Goal: Communication & Community: Answer question/provide support

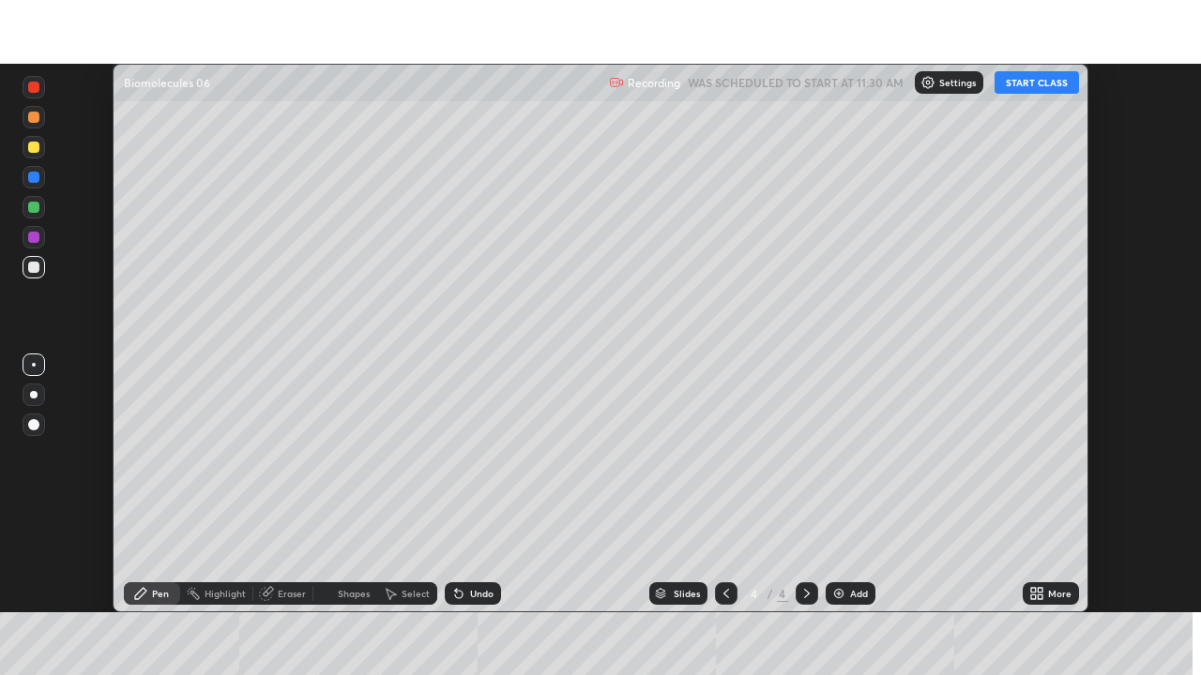
scroll to position [549, 1201]
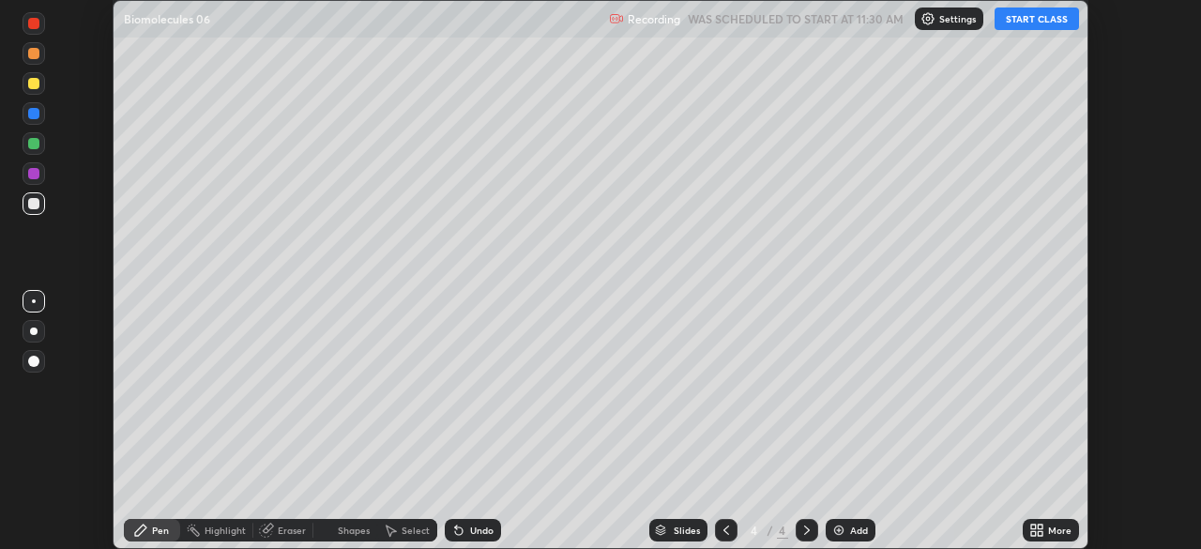
click at [1039, 526] on icon at bounding box center [1039, 526] width 5 height 5
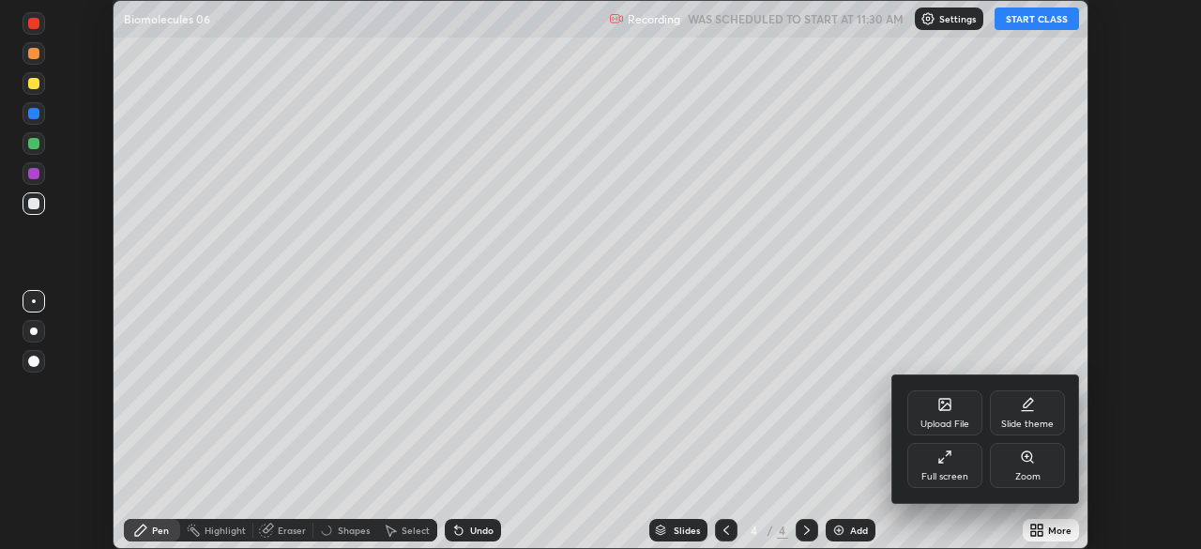
click at [961, 463] on div "Full screen" at bounding box center [944, 465] width 75 height 45
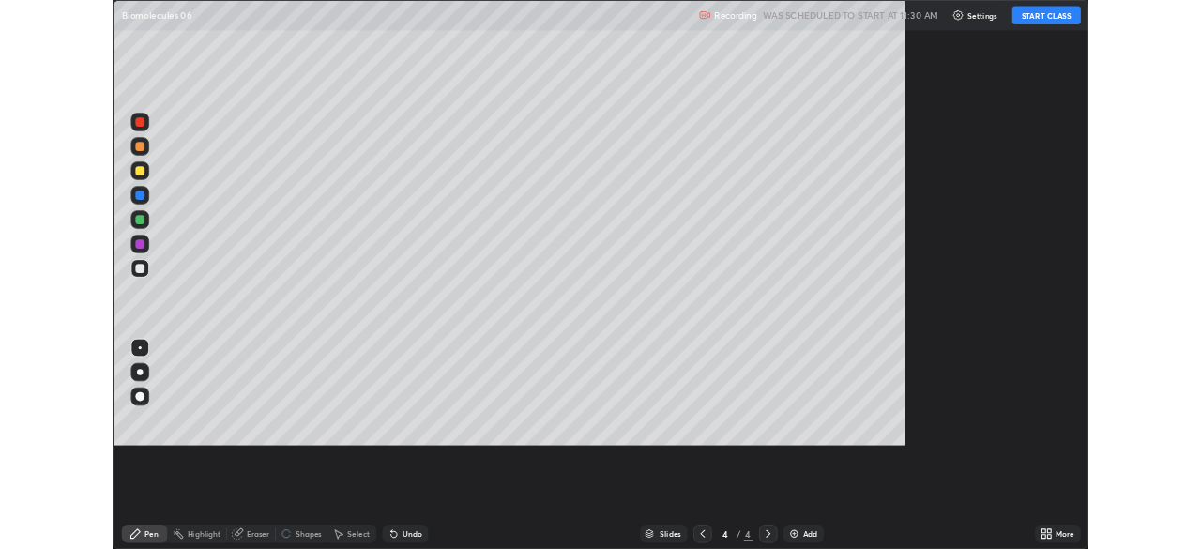
scroll to position [675, 1201]
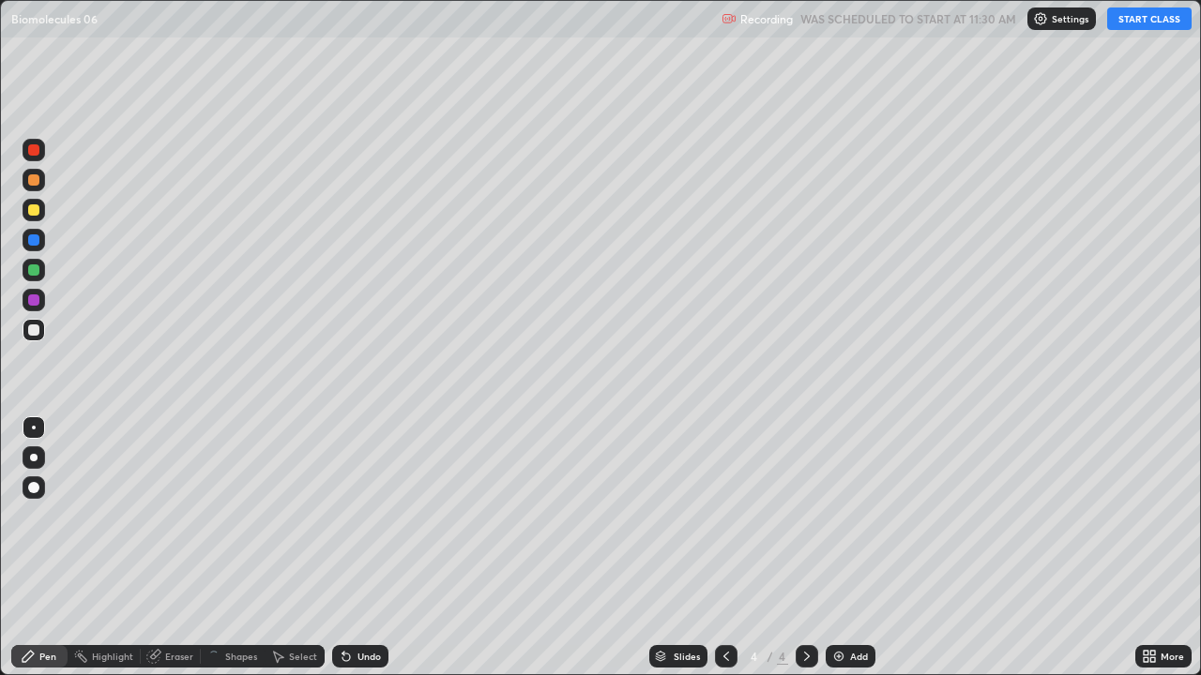
click at [1131, 23] on button "START CLASS" at bounding box center [1149, 19] width 84 height 23
click at [38, 206] on div at bounding box center [33, 209] width 11 height 11
click at [184, 548] on div "Eraser" at bounding box center [179, 656] width 28 height 9
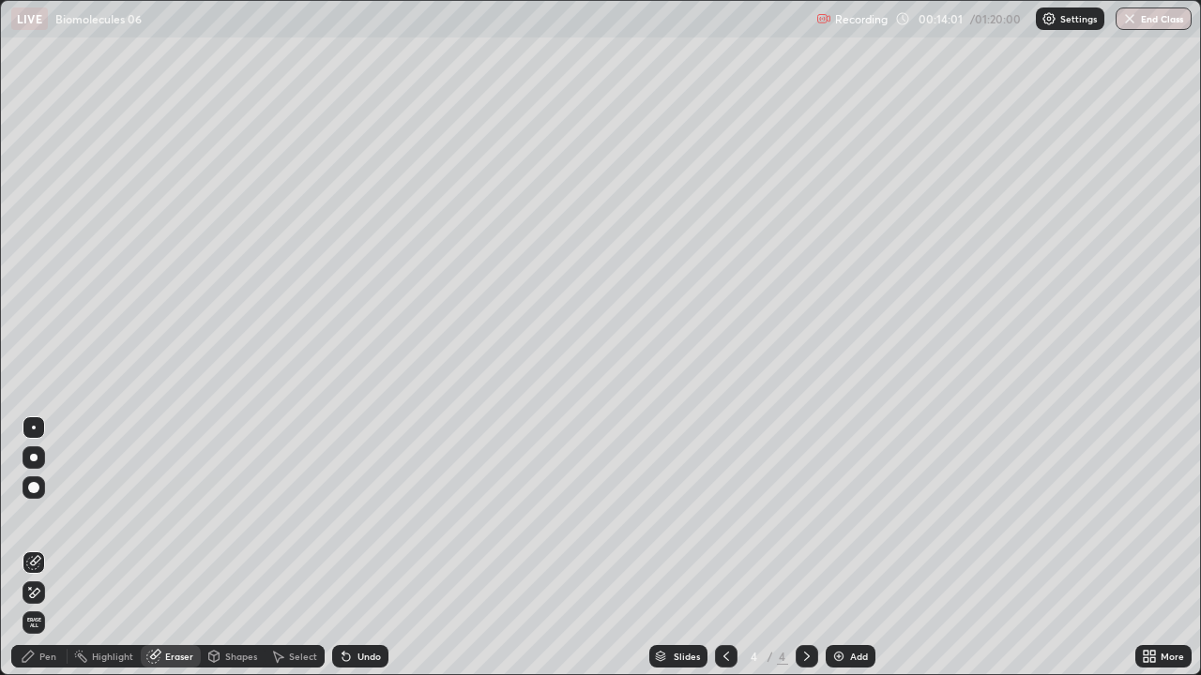
click at [53, 548] on div "Pen" at bounding box center [47, 656] width 17 height 9
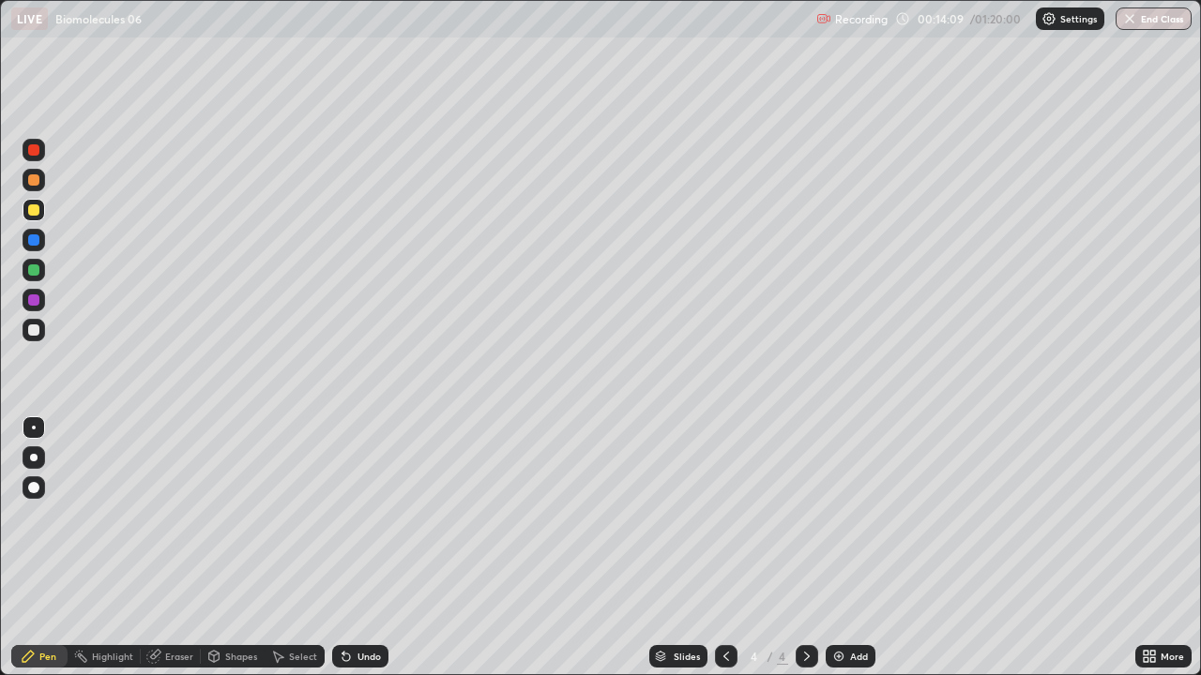
click at [371, 548] on div "Undo" at bounding box center [360, 656] width 56 height 23
click at [371, 548] on div "Undo" at bounding box center [368, 656] width 23 height 9
click at [37, 338] on div at bounding box center [34, 330] width 23 height 23
click at [34, 274] on div at bounding box center [33, 270] width 11 height 11
click at [40, 333] on div at bounding box center [34, 330] width 23 height 23
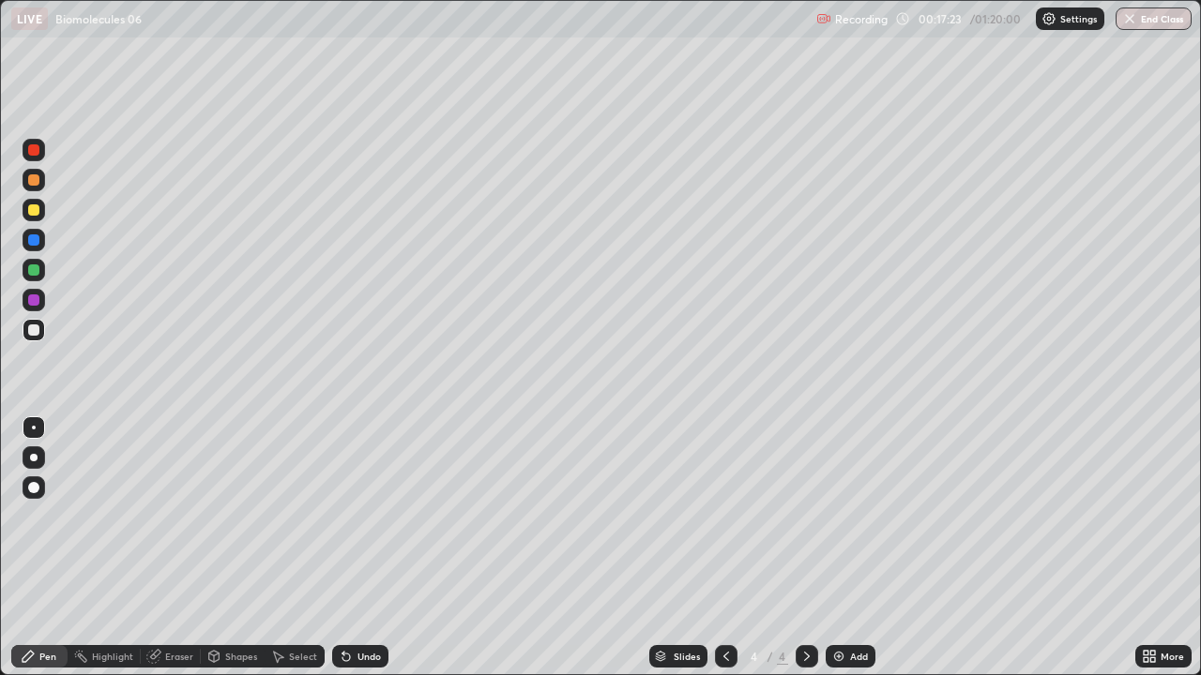
click at [35, 181] on div at bounding box center [33, 179] width 11 height 11
click at [358, 548] on div "Undo" at bounding box center [368, 656] width 23 height 9
click at [367, 548] on div "Undo" at bounding box center [368, 656] width 23 height 9
click at [852, 548] on div "Add" at bounding box center [850, 656] width 50 height 23
click at [183, 548] on div "Eraser" at bounding box center [179, 656] width 28 height 9
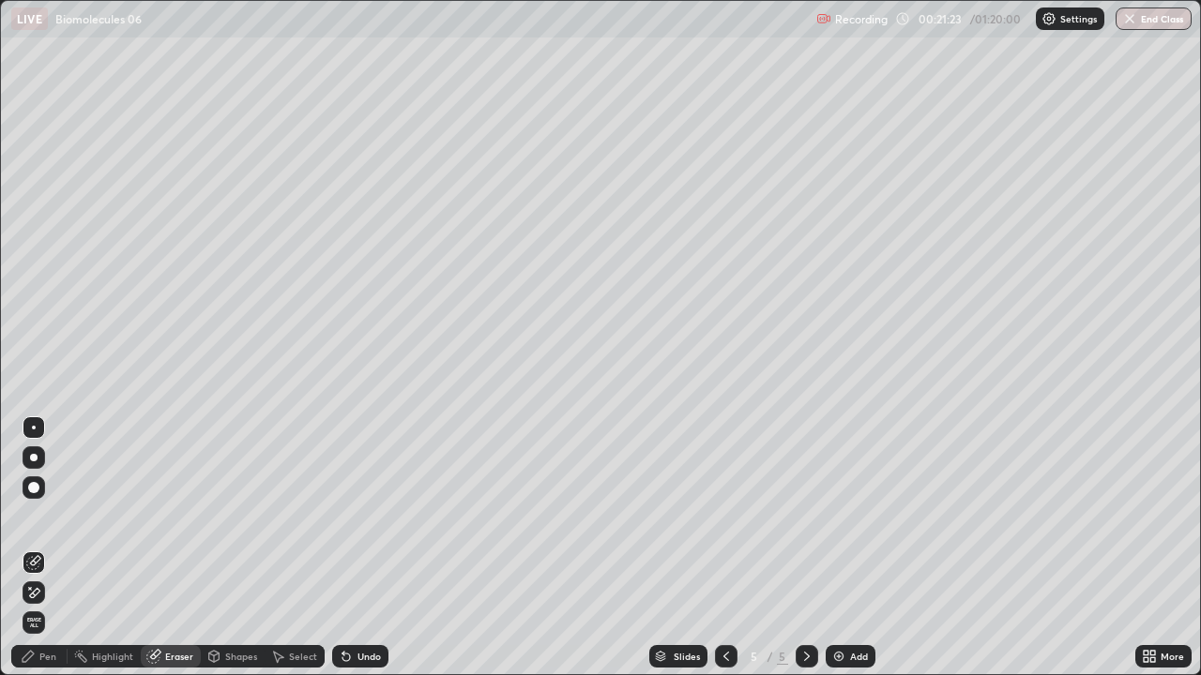
click at [48, 548] on div "Pen" at bounding box center [47, 656] width 17 height 9
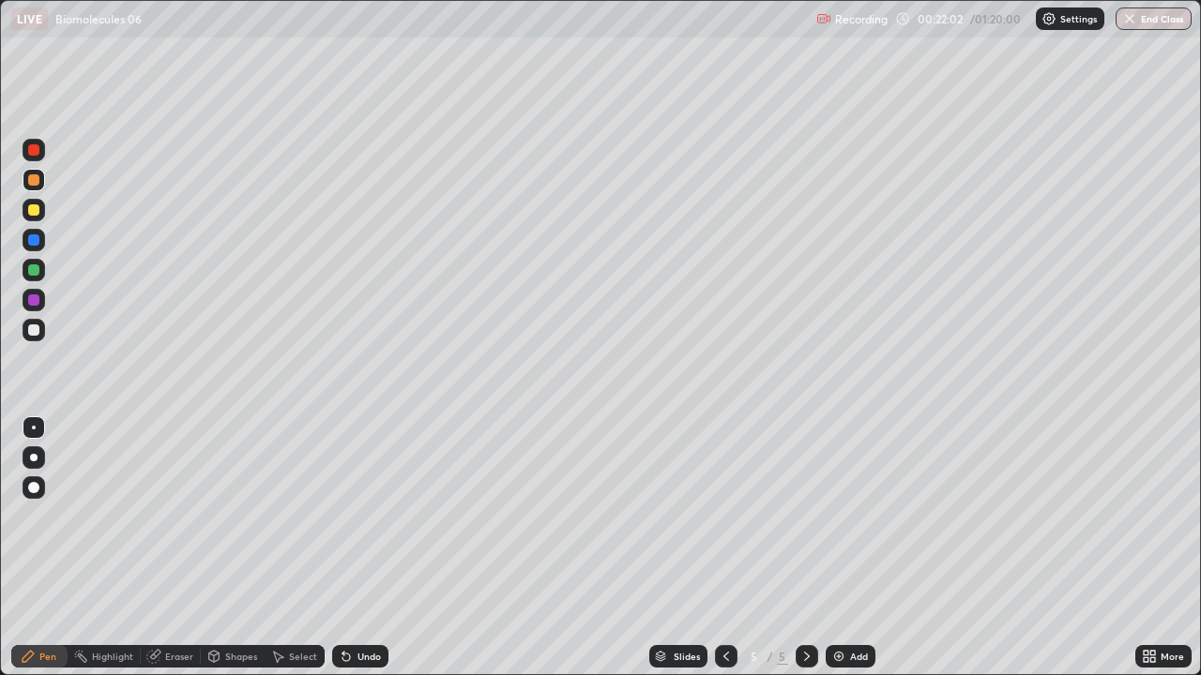
click at [180, 548] on div "Eraser" at bounding box center [179, 656] width 28 height 9
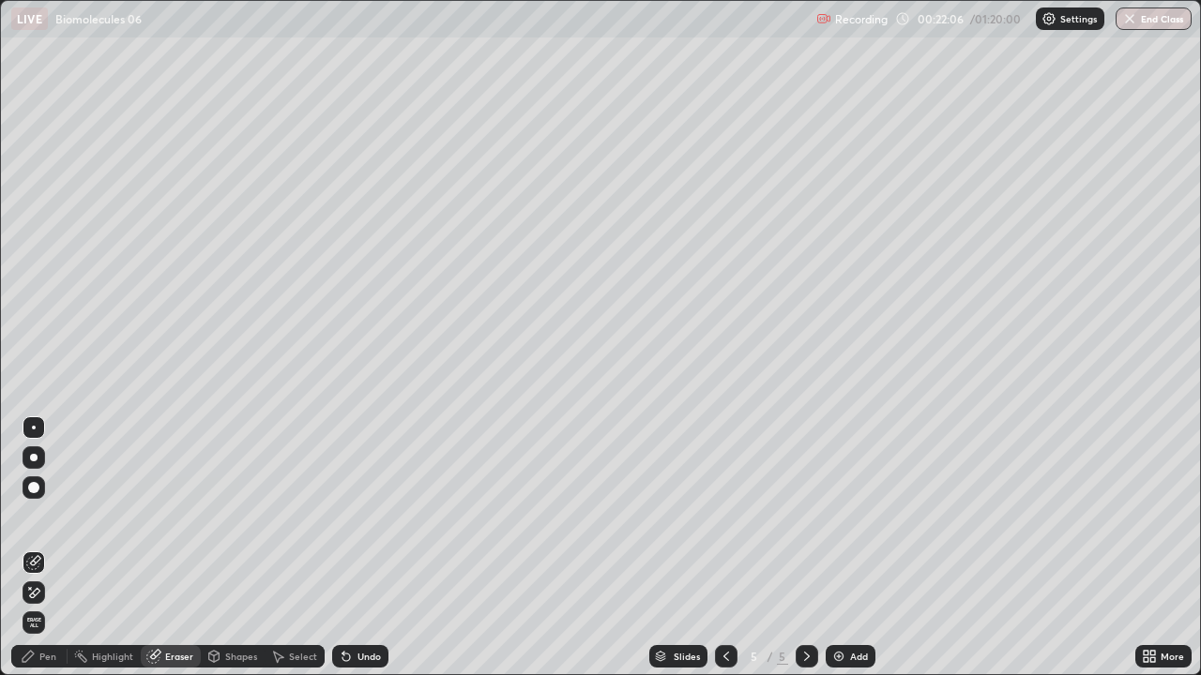
click at [51, 548] on div "Pen" at bounding box center [47, 656] width 17 height 9
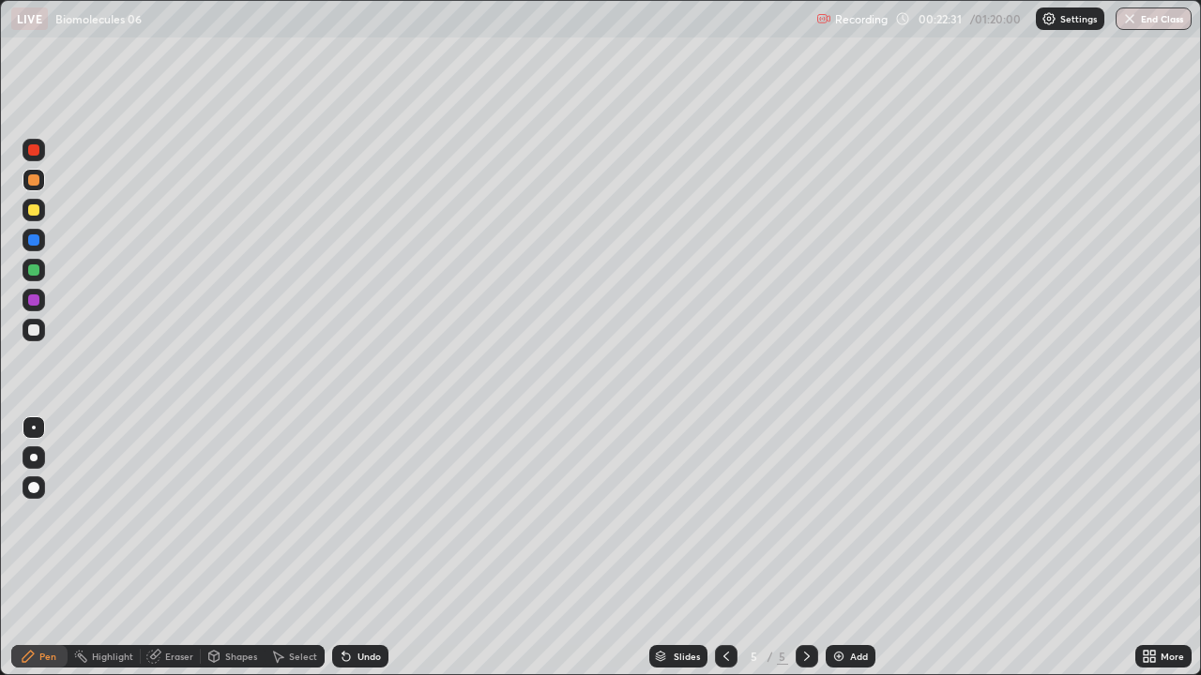
click at [33, 327] on div at bounding box center [33, 330] width 11 height 11
click at [34, 215] on div at bounding box center [33, 209] width 11 height 11
click at [38, 330] on div at bounding box center [33, 330] width 11 height 11
click at [41, 276] on div at bounding box center [34, 270] width 23 height 23
click at [42, 214] on div at bounding box center [34, 210] width 23 height 23
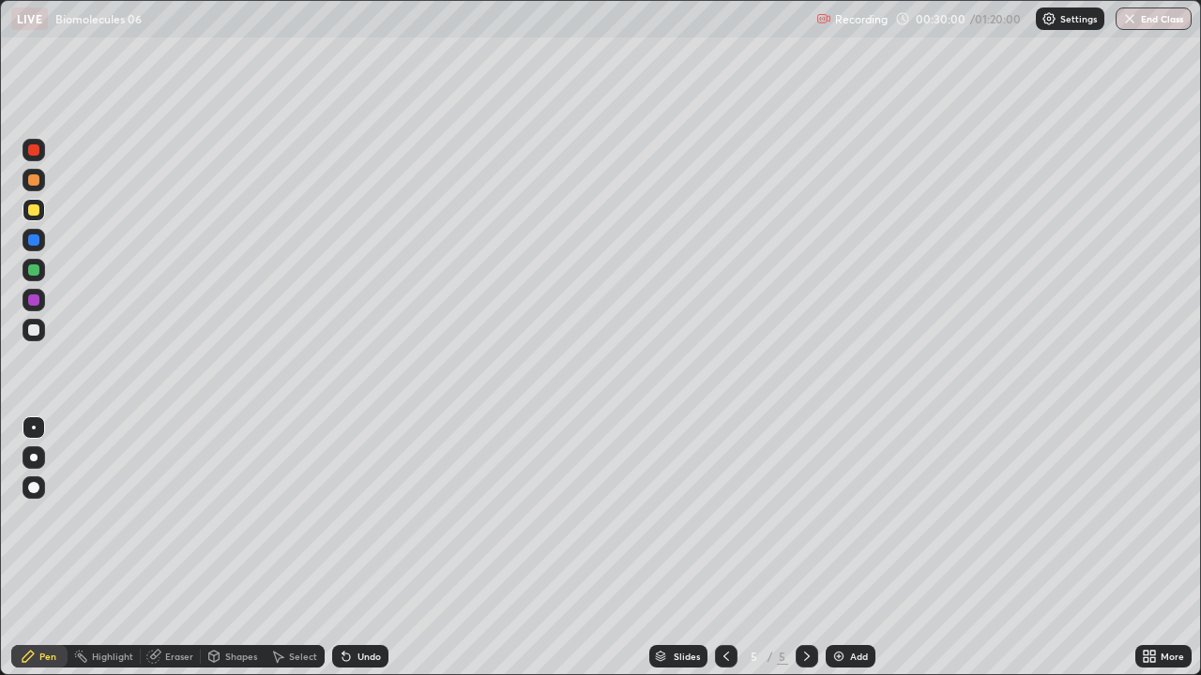
click at [35, 270] on div at bounding box center [33, 270] width 11 height 11
click at [872, 548] on div "Add" at bounding box center [850, 656] width 50 height 23
click at [44, 332] on div at bounding box center [34, 330] width 23 height 23
click at [44, 333] on div at bounding box center [34, 330] width 23 height 23
click at [36, 212] on div at bounding box center [33, 209] width 11 height 11
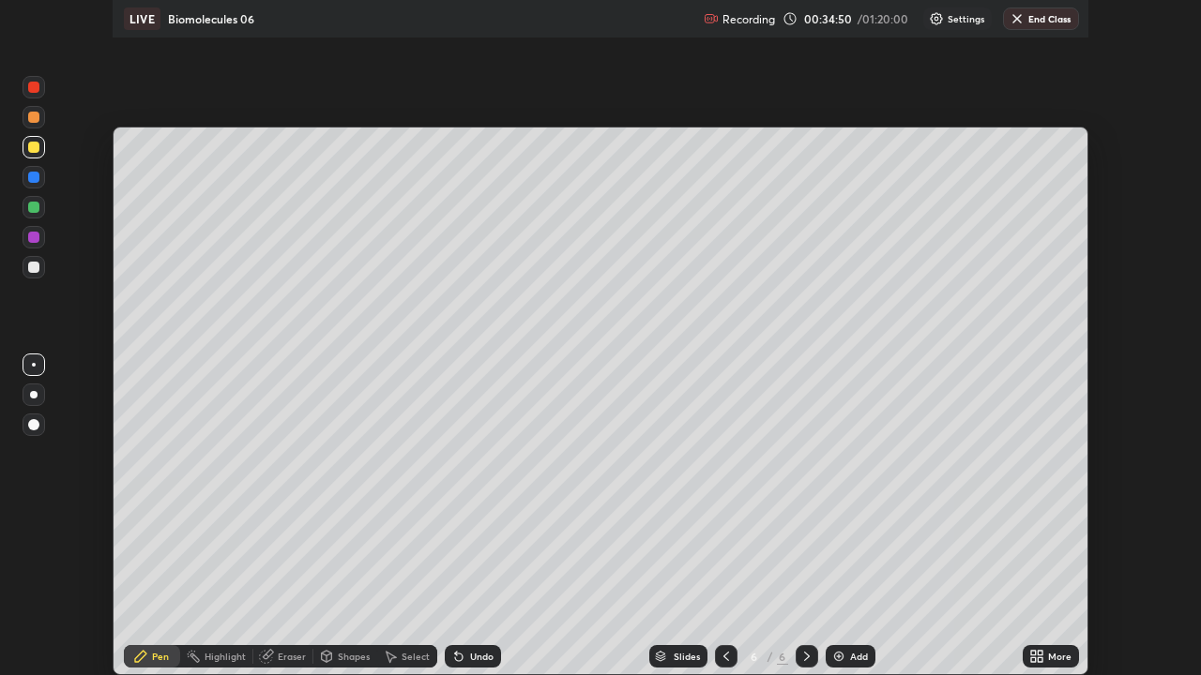
scroll to position [93252, 92601]
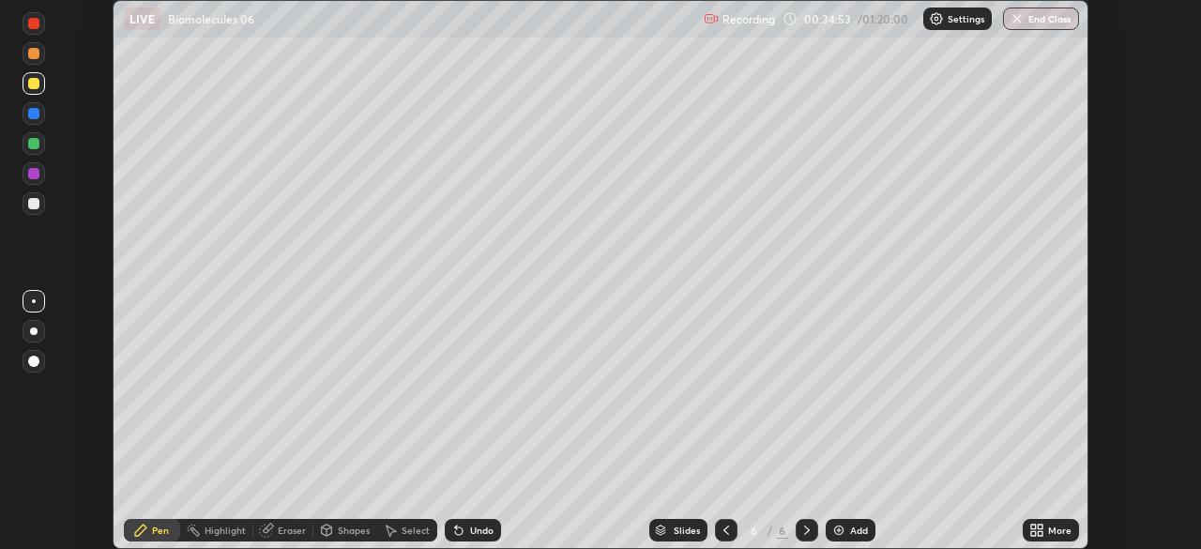
click at [1033, 526] on icon at bounding box center [1033, 526] width 5 height 5
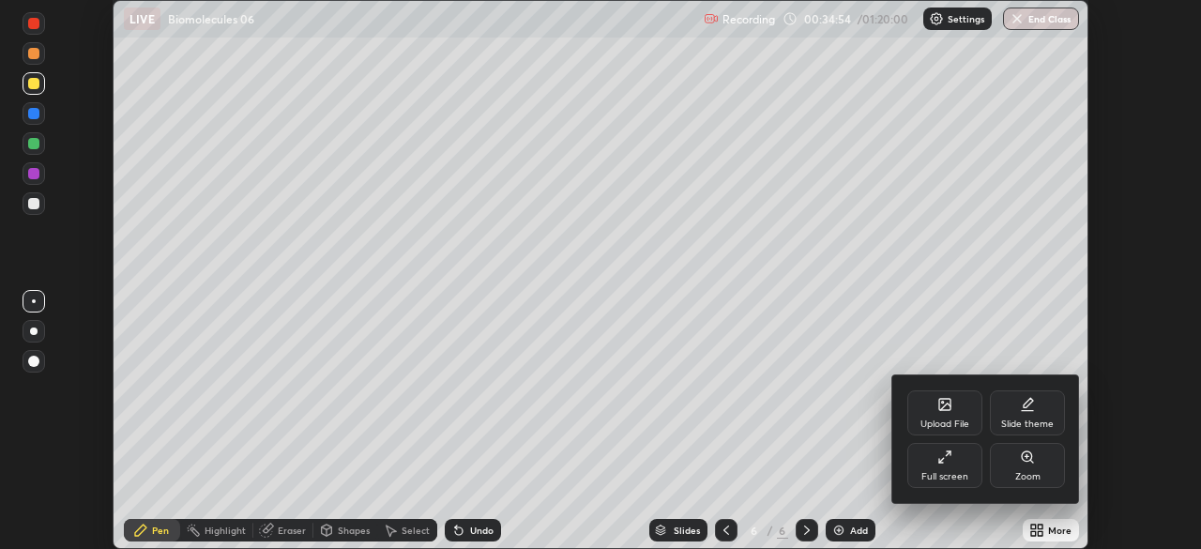
click at [949, 461] on icon at bounding box center [944, 456] width 15 height 15
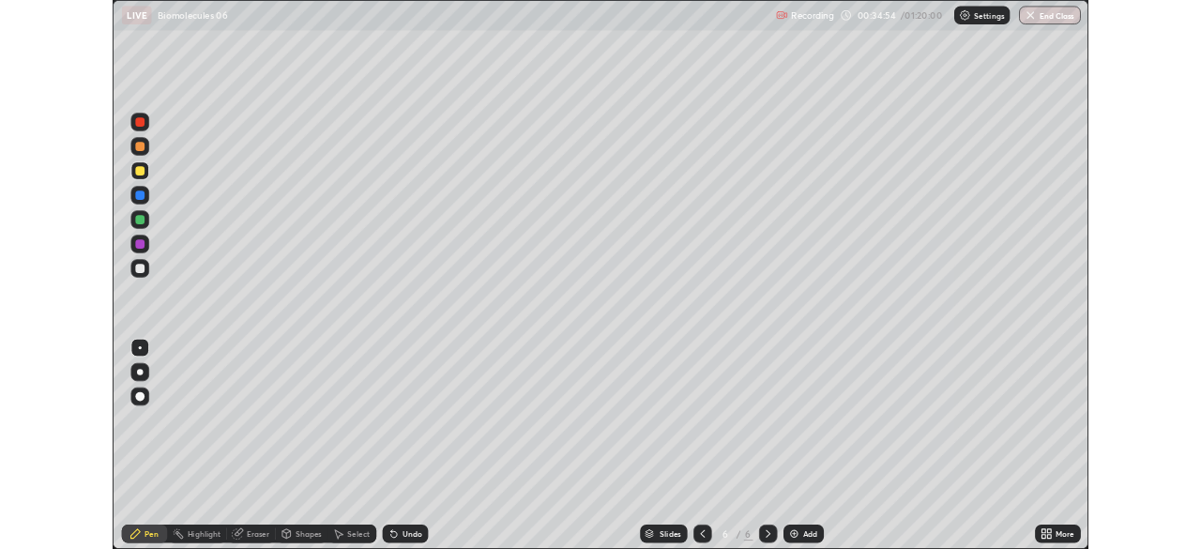
scroll to position [675, 1201]
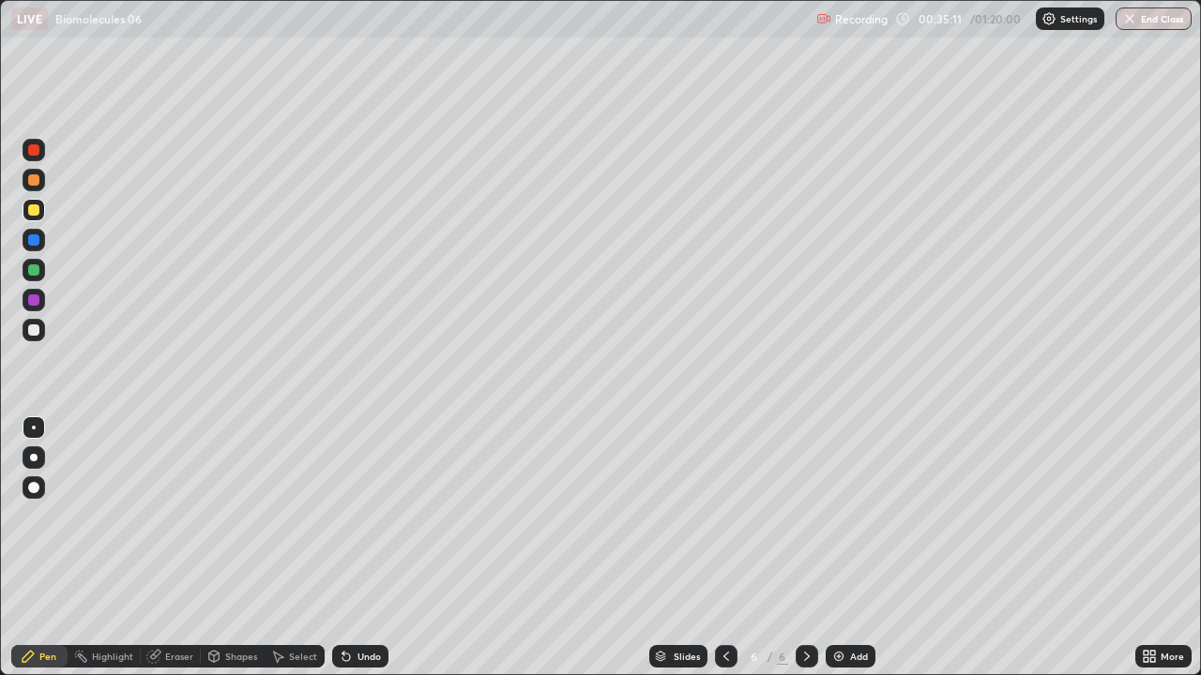
click at [42, 271] on div at bounding box center [34, 270] width 23 height 23
click at [38, 339] on div at bounding box center [34, 330] width 23 height 23
click at [852, 548] on div "Add" at bounding box center [850, 656] width 50 height 23
click at [612, 32] on div "LIVE Biomolecules 06" at bounding box center [409, 19] width 797 height 38
click at [43, 337] on div at bounding box center [34, 330] width 23 height 23
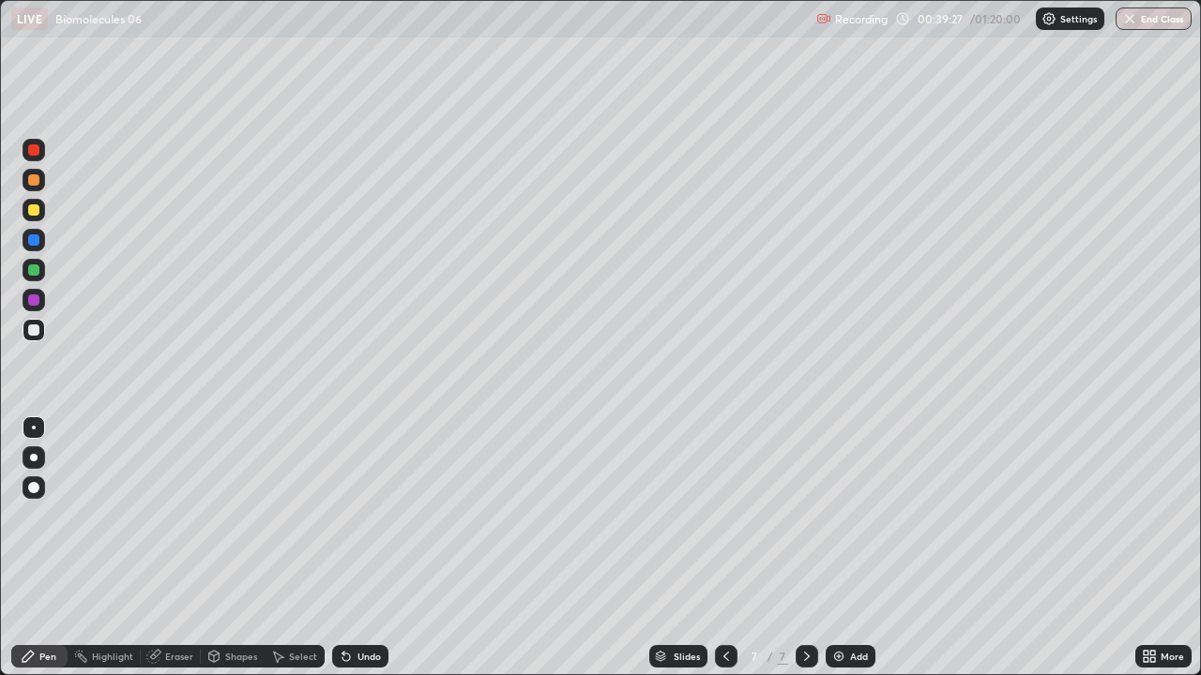
click at [369, 548] on div "Undo" at bounding box center [360, 656] width 56 height 23
click at [381, 548] on div "Undo" at bounding box center [360, 656] width 56 height 23
click at [382, 548] on div "Undo" at bounding box center [360, 656] width 56 height 23
click at [376, 548] on div "Undo" at bounding box center [368, 656] width 23 height 9
click at [41, 206] on div at bounding box center [34, 210] width 23 height 23
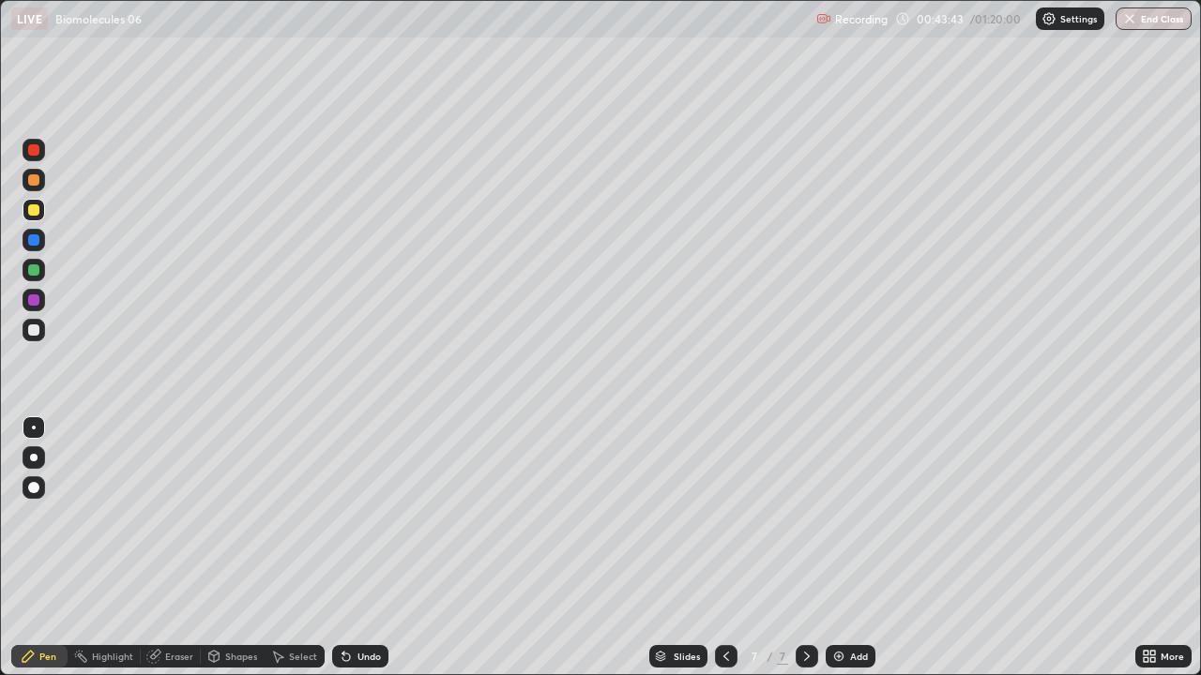
click at [0, 548] on div "Setting up your live class" at bounding box center [600, 337] width 1201 height 675
click at [858, 548] on div "Add" at bounding box center [850, 656] width 50 height 23
click at [855, 548] on div "Add" at bounding box center [859, 656] width 18 height 9
click at [42, 335] on div at bounding box center [34, 330] width 23 height 23
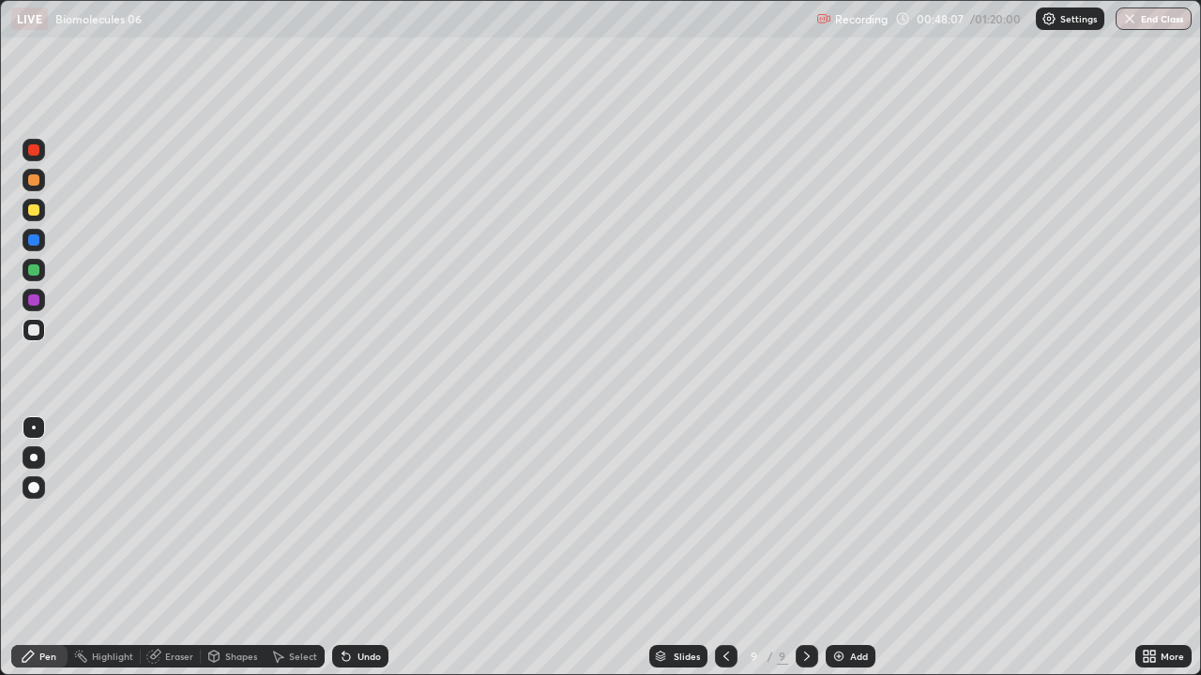
click at [863, 548] on div "Add" at bounding box center [859, 656] width 18 height 9
click at [35, 330] on div at bounding box center [33, 330] width 11 height 11
click at [41, 267] on div at bounding box center [34, 270] width 23 height 23
click at [371, 548] on div "Undo" at bounding box center [360, 656] width 56 height 23
click at [371, 548] on div "Undo" at bounding box center [368, 656] width 23 height 9
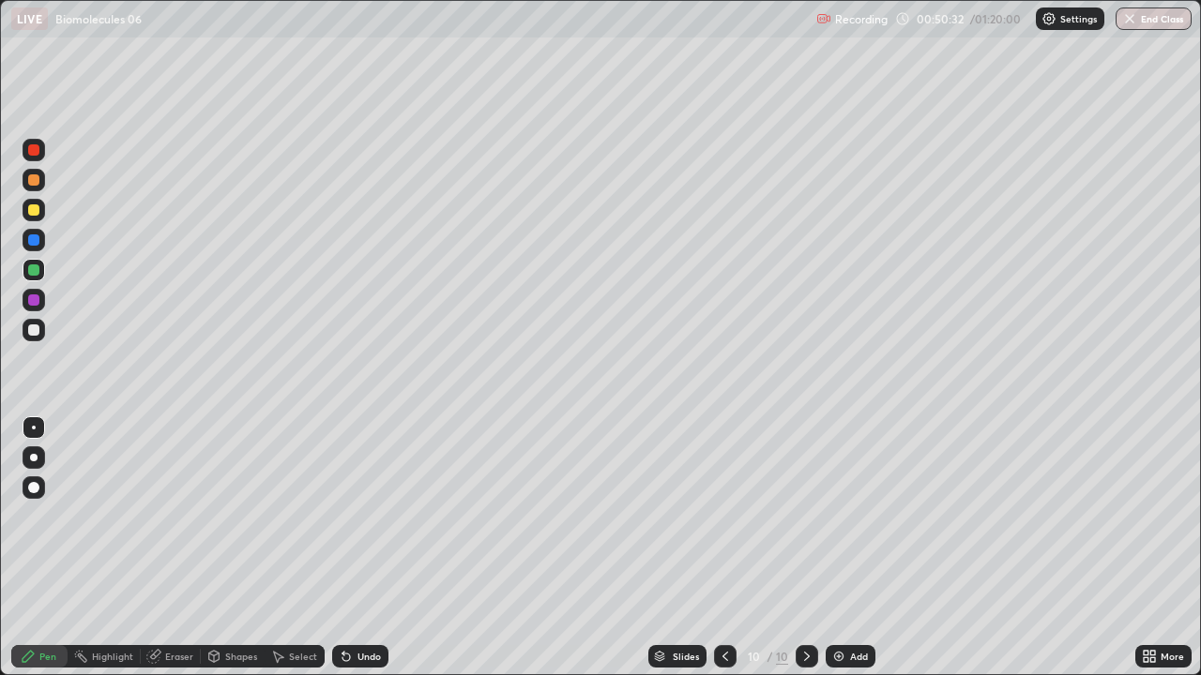
click at [367, 548] on div "Undo" at bounding box center [368, 656] width 23 height 9
click at [365, 548] on div "Undo" at bounding box center [368, 656] width 23 height 9
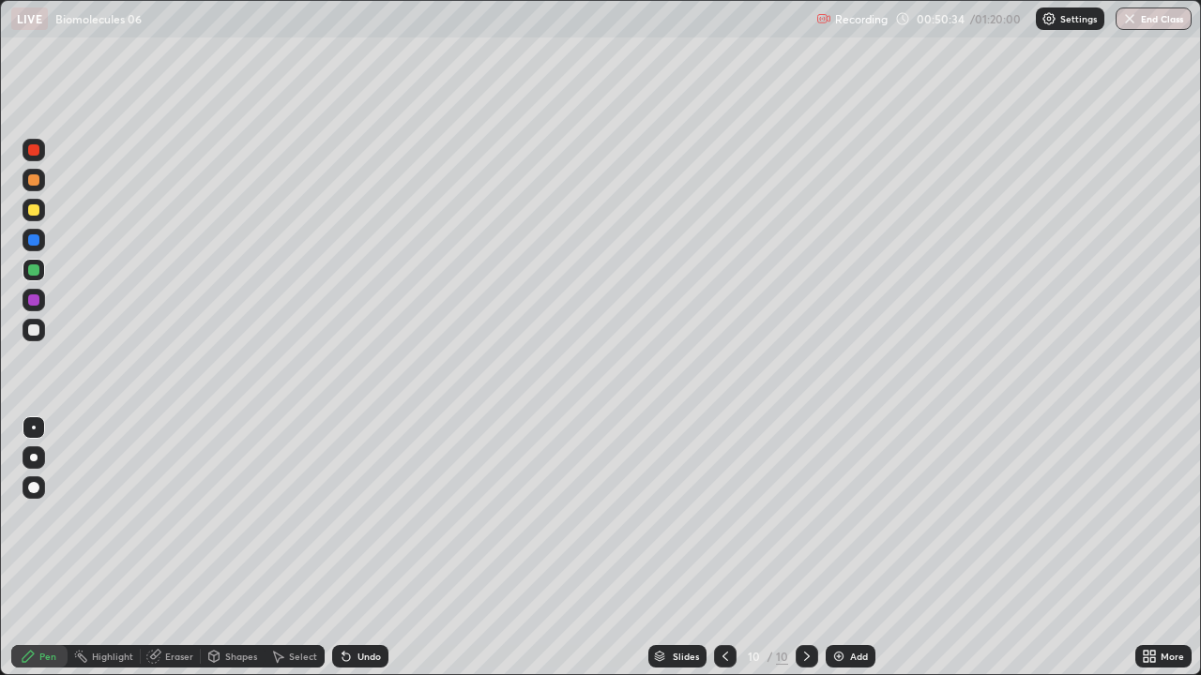
click at [367, 548] on div "Undo" at bounding box center [368, 656] width 23 height 9
click at [35, 301] on div at bounding box center [33, 300] width 11 height 11
click at [35, 210] on div at bounding box center [33, 209] width 11 height 11
click at [384, 548] on div "Undo" at bounding box center [360, 656] width 56 height 23
click at [379, 548] on div "Undo" at bounding box center [360, 656] width 56 height 23
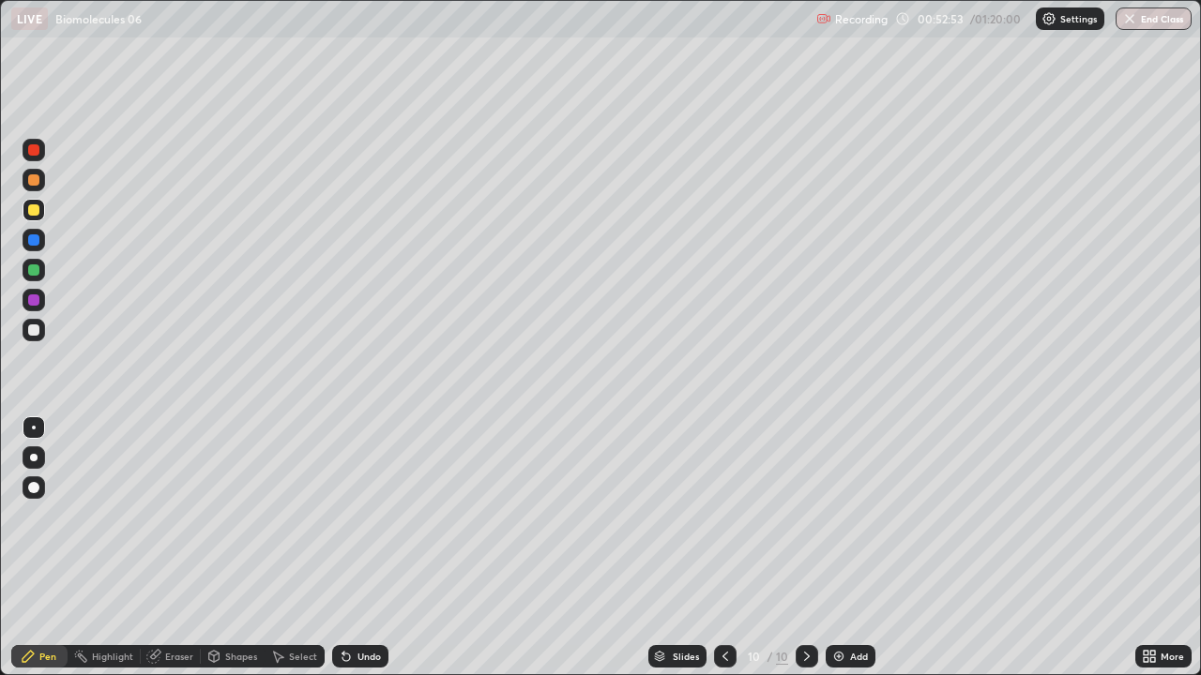
click at [43, 337] on div at bounding box center [34, 330] width 23 height 23
click at [41, 269] on div at bounding box center [34, 270] width 23 height 23
click at [35, 299] on div at bounding box center [33, 300] width 11 height 11
click at [31, 215] on div at bounding box center [33, 209] width 11 height 11
click at [852, 548] on div "Add" at bounding box center [859, 656] width 18 height 9
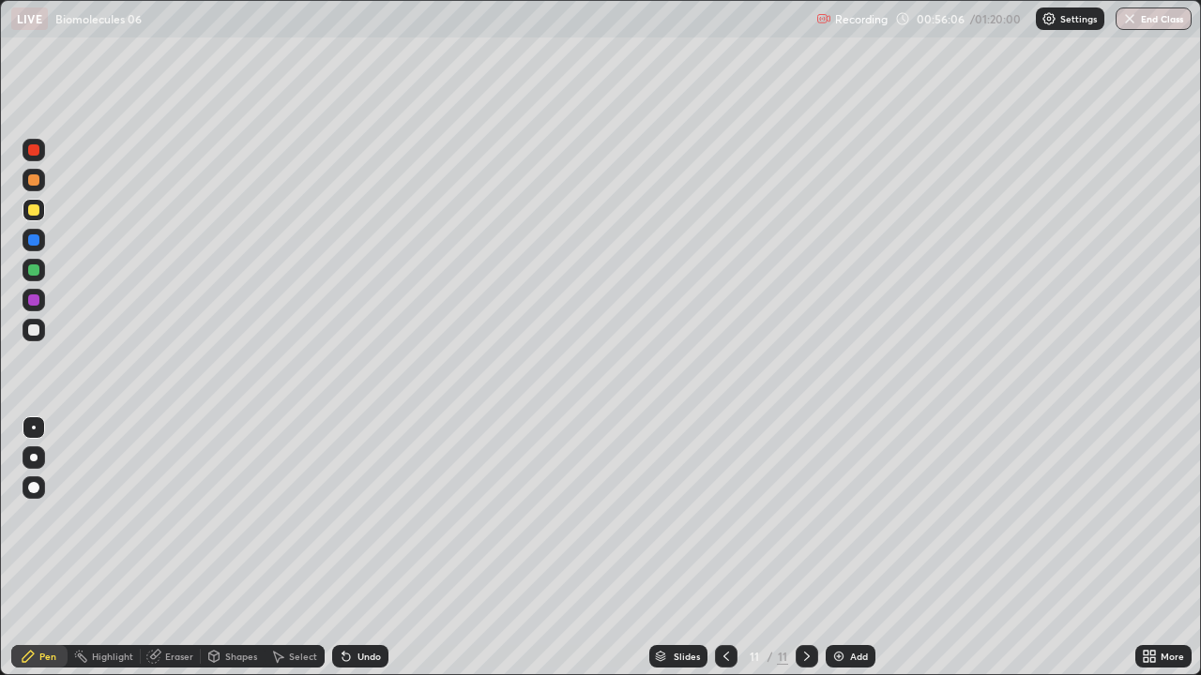
click at [35, 330] on div at bounding box center [33, 330] width 11 height 11
click at [361, 548] on div "Undo" at bounding box center [368, 656] width 23 height 9
click at [357, 548] on div "Undo" at bounding box center [368, 656] width 23 height 9
click at [362, 548] on div "Undo" at bounding box center [360, 656] width 56 height 23
click at [358, 548] on div "Undo" at bounding box center [360, 656] width 56 height 23
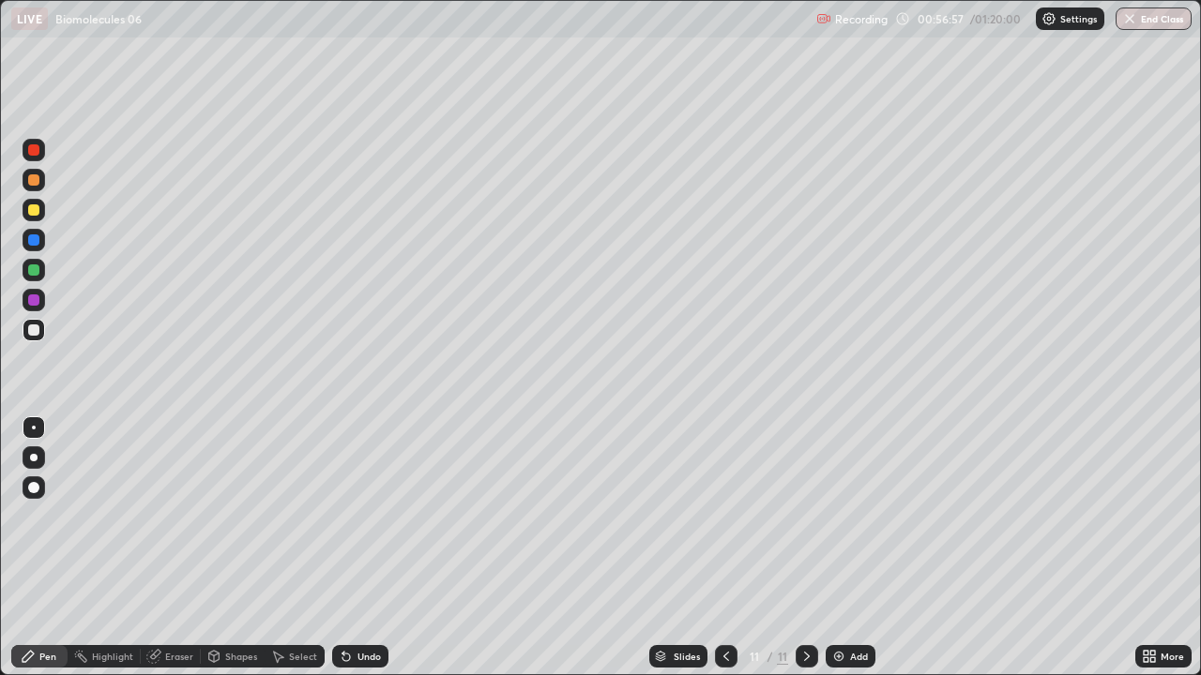
click at [358, 548] on div "Undo" at bounding box center [360, 656] width 56 height 23
click at [357, 548] on div "Undo" at bounding box center [368, 656] width 23 height 9
click at [354, 548] on div "Undo" at bounding box center [360, 656] width 56 height 23
click at [357, 548] on div "Undo" at bounding box center [368, 656] width 23 height 9
click at [40, 268] on div at bounding box center [34, 270] width 23 height 23
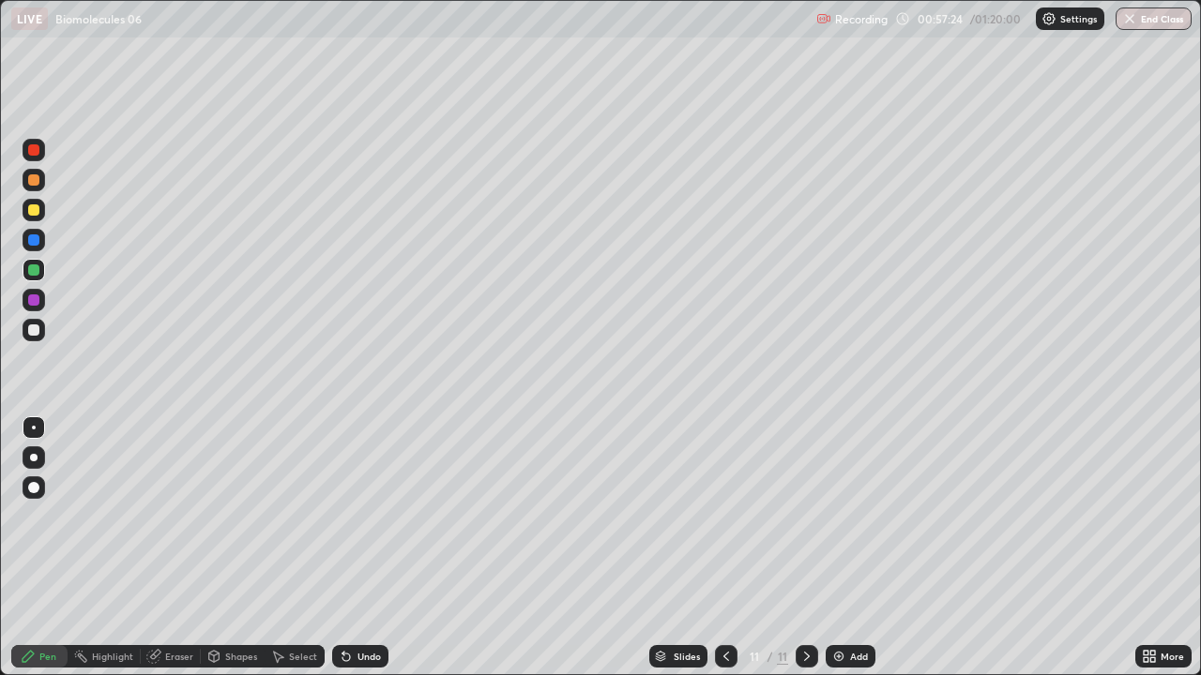
click at [42, 337] on div at bounding box center [34, 330] width 23 height 23
click at [36, 298] on div at bounding box center [33, 300] width 11 height 11
click at [359, 548] on div "Undo" at bounding box center [368, 656] width 23 height 9
click at [364, 548] on div "Undo" at bounding box center [360, 656] width 56 height 23
click at [41, 219] on div at bounding box center [34, 210] width 23 height 23
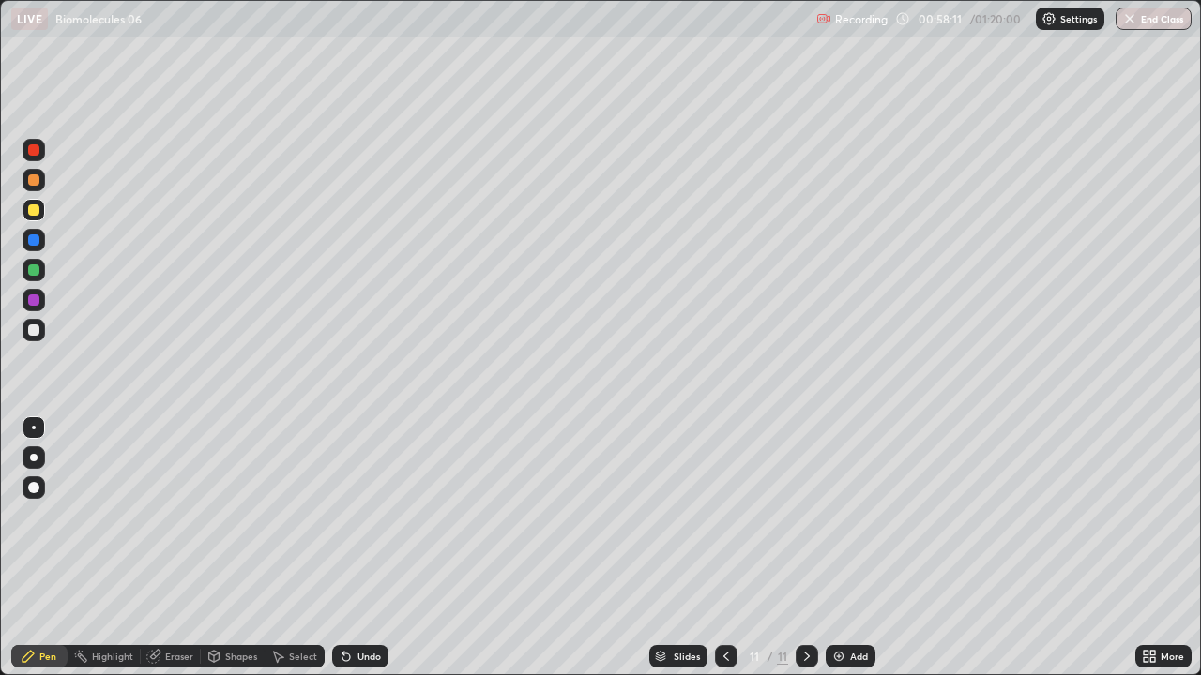
click at [44, 326] on div at bounding box center [34, 330] width 23 height 23
click at [47, 215] on div at bounding box center [34, 210] width 30 height 30
click at [34, 329] on div at bounding box center [33, 330] width 11 height 11
click at [40, 278] on div at bounding box center [34, 270] width 23 height 23
click at [40, 295] on div at bounding box center [34, 300] width 23 height 23
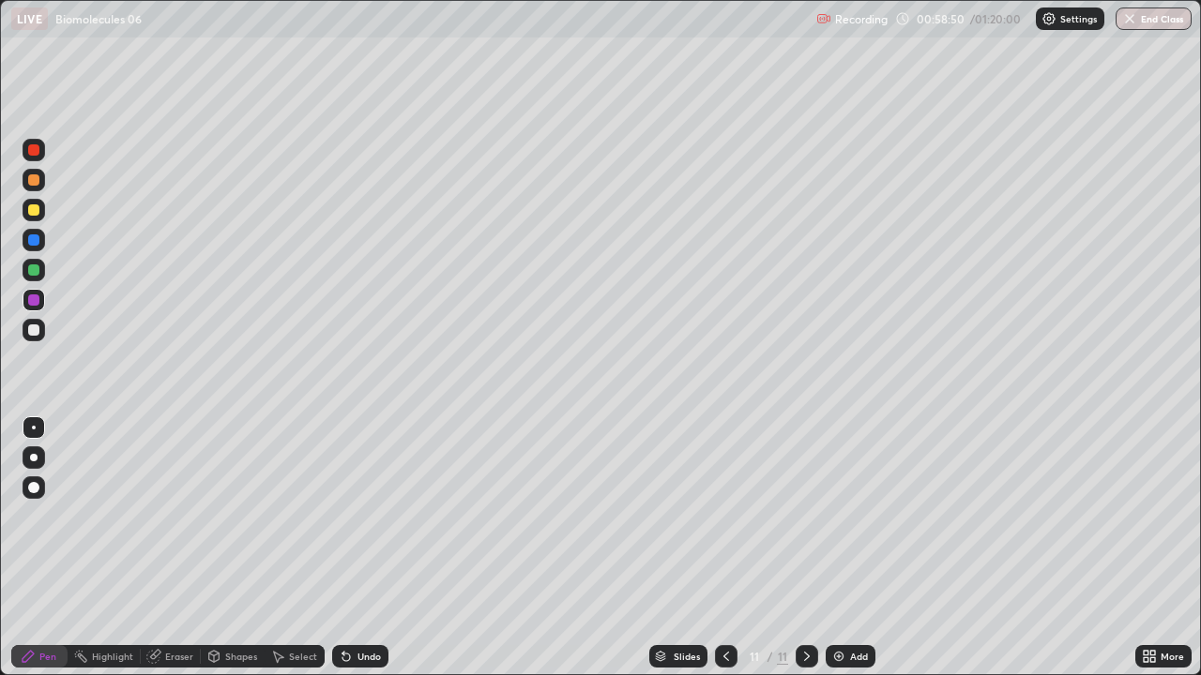
click at [40, 153] on div at bounding box center [34, 150] width 23 height 23
click at [841, 548] on div "Add" at bounding box center [850, 656] width 50 height 23
click at [38, 274] on div at bounding box center [33, 270] width 11 height 11
click at [42, 333] on div at bounding box center [34, 330] width 23 height 23
click at [40, 267] on div at bounding box center [34, 270] width 23 height 23
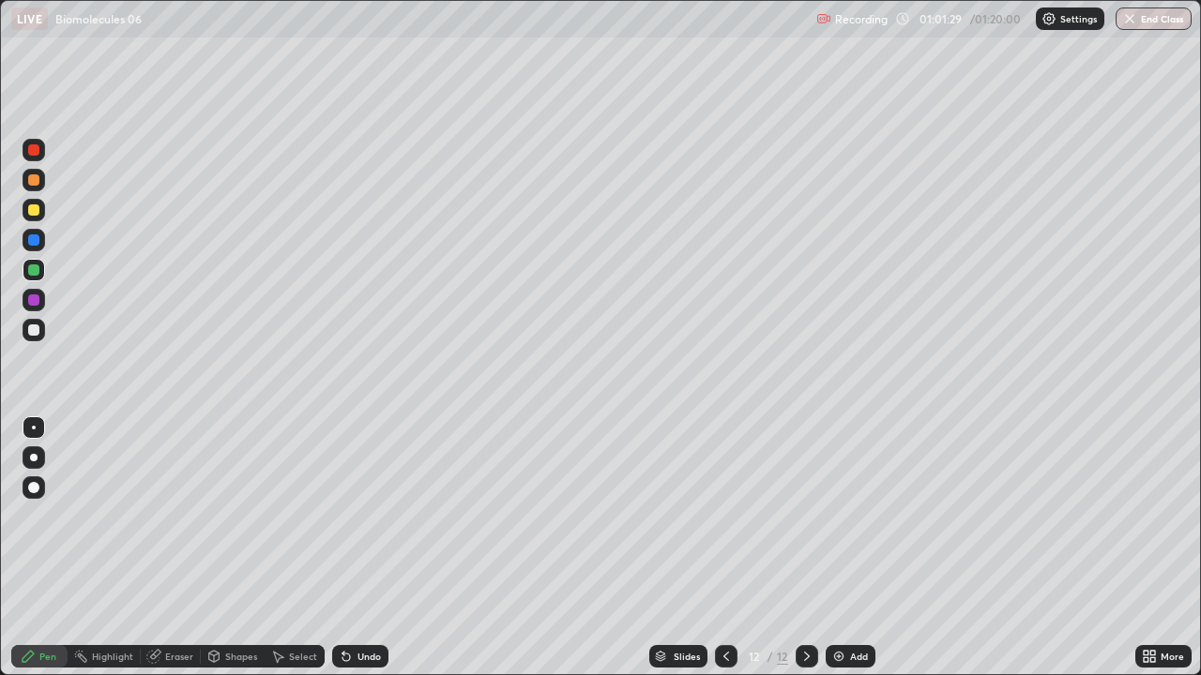
click at [42, 330] on div at bounding box center [34, 330] width 23 height 23
click at [34, 209] on div at bounding box center [33, 209] width 11 height 11
click at [40, 333] on div at bounding box center [34, 330] width 23 height 23
click at [43, 276] on div at bounding box center [34, 270] width 23 height 23
click at [42, 154] on div at bounding box center [34, 150] width 23 height 23
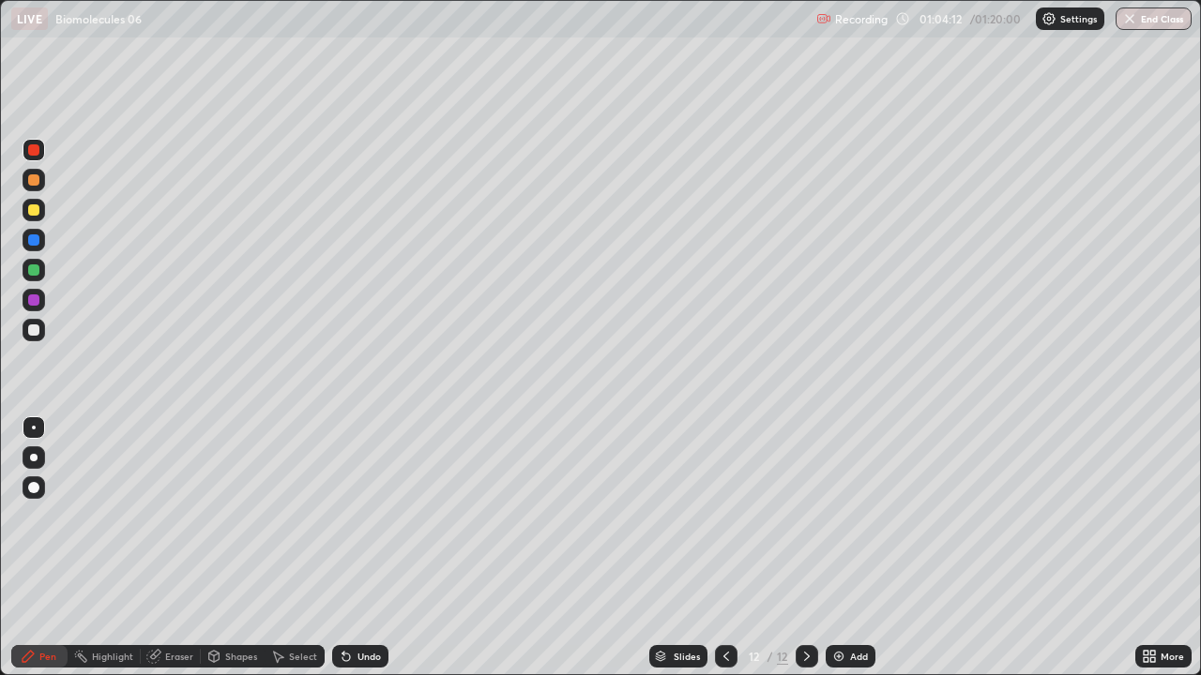
click at [867, 548] on div "Add" at bounding box center [850, 656] width 50 height 23
click at [42, 334] on div at bounding box center [34, 330] width 23 height 23
click at [841, 548] on img at bounding box center [838, 656] width 15 height 15
click at [44, 269] on div at bounding box center [34, 270] width 23 height 23
click at [32, 331] on div at bounding box center [33, 330] width 11 height 11
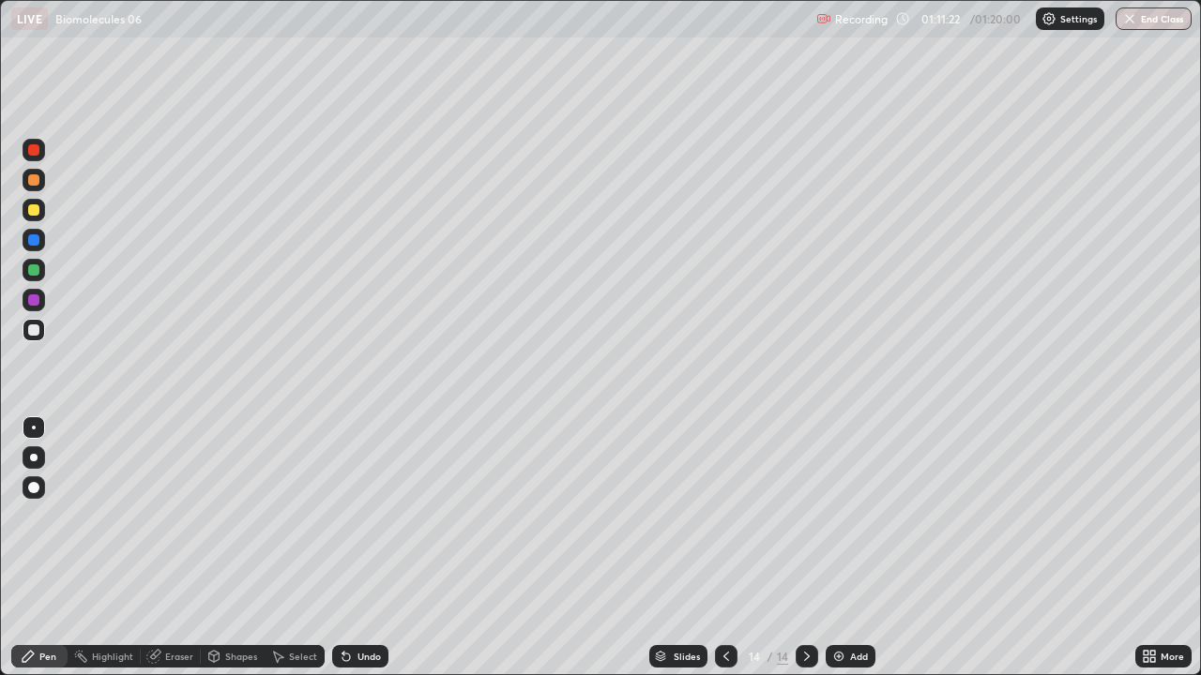
click at [381, 548] on div "Undo" at bounding box center [360, 656] width 56 height 23
click at [375, 548] on div "Undo" at bounding box center [360, 656] width 56 height 23
click at [377, 548] on div "Undo" at bounding box center [368, 656] width 23 height 9
click at [371, 548] on div "Undo" at bounding box center [368, 656] width 23 height 9
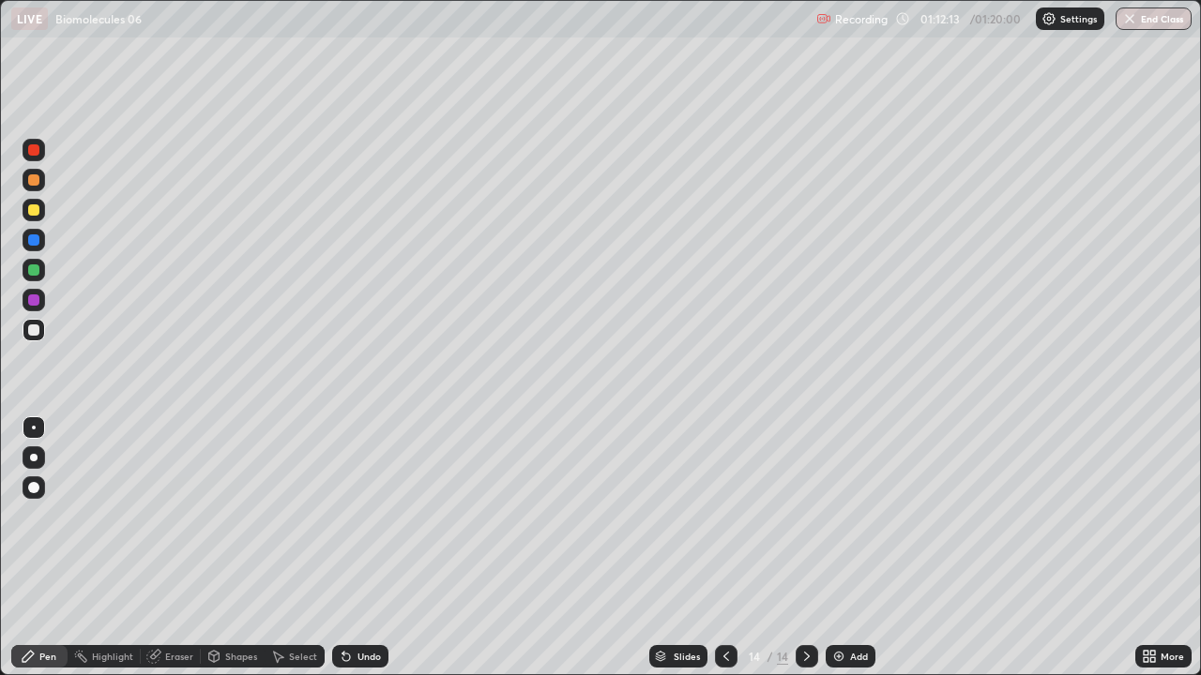
click at [856, 548] on div "Add" at bounding box center [859, 656] width 18 height 9
click at [724, 548] on icon at bounding box center [726, 656] width 15 height 15
click at [1152, 548] on icon at bounding box center [1152, 653] width 5 height 5
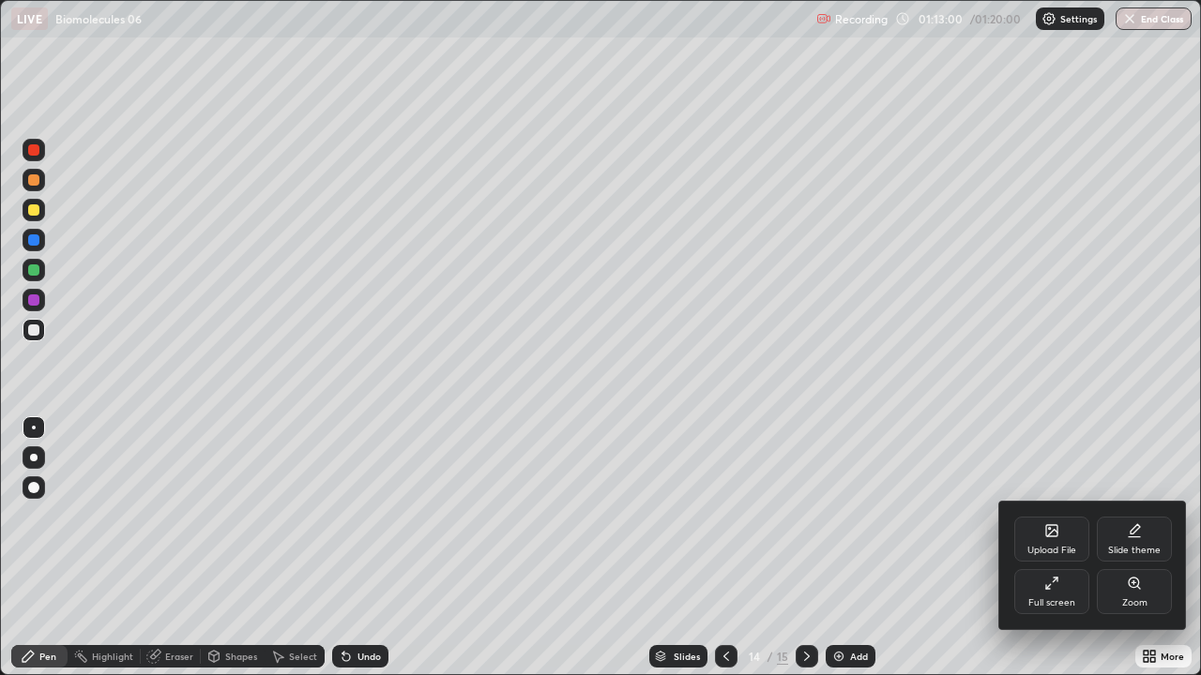
click at [1052, 548] on div "Full screen" at bounding box center [1051, 602] width 47 height 9
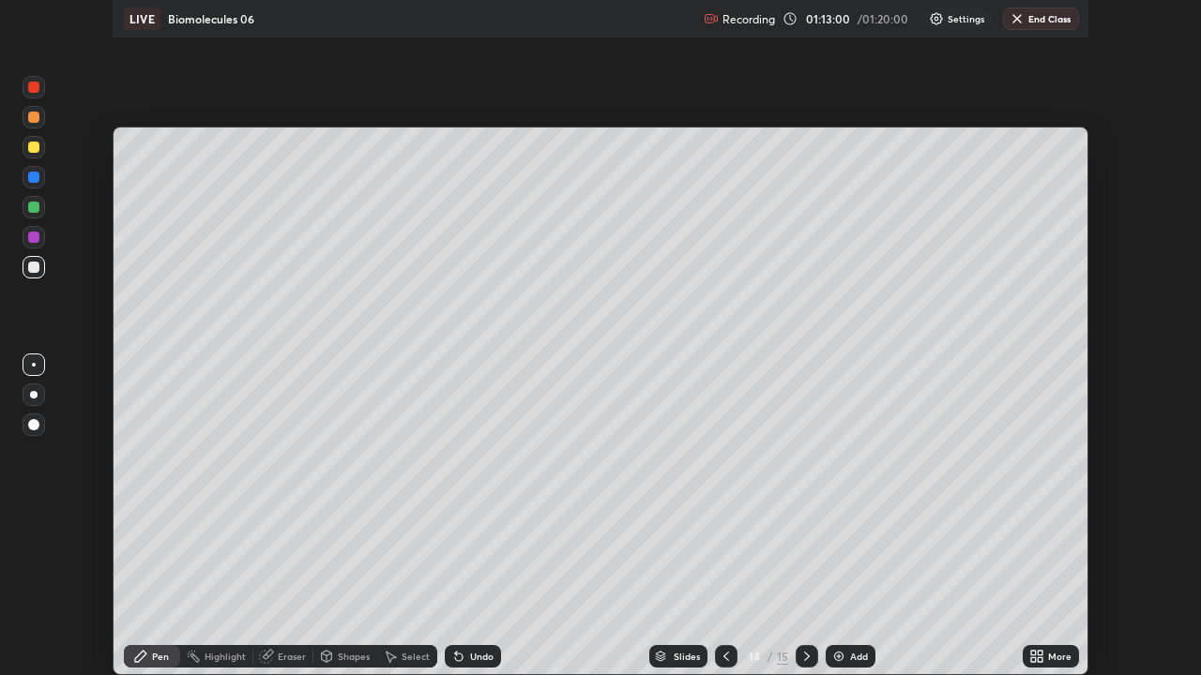
scroll to position [93252, 92601]
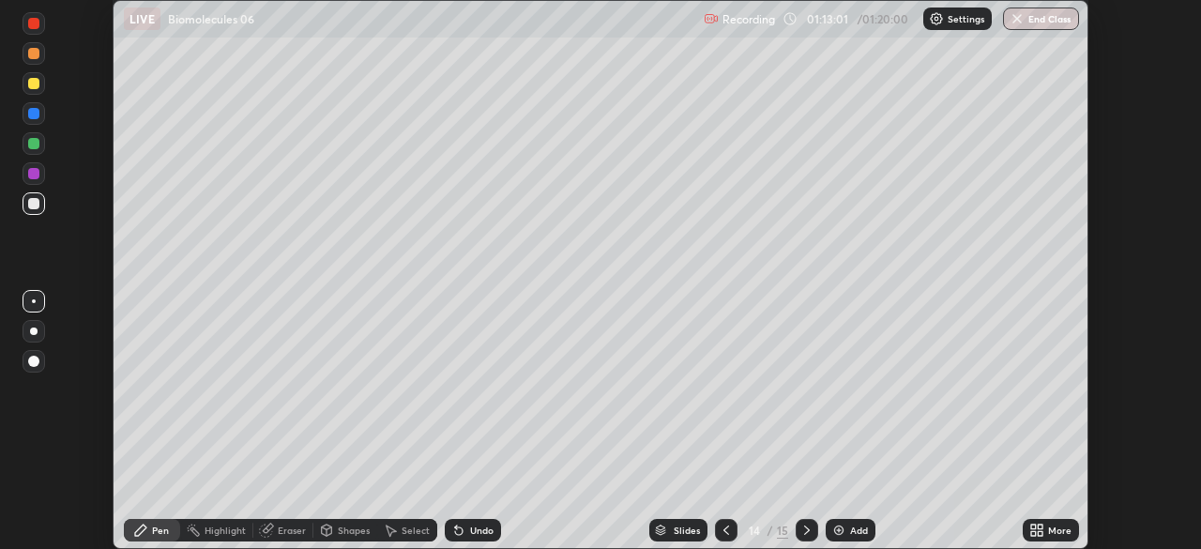
click at [1041, 527] on icon at bounding box center [1039, 526] width 5 height 5
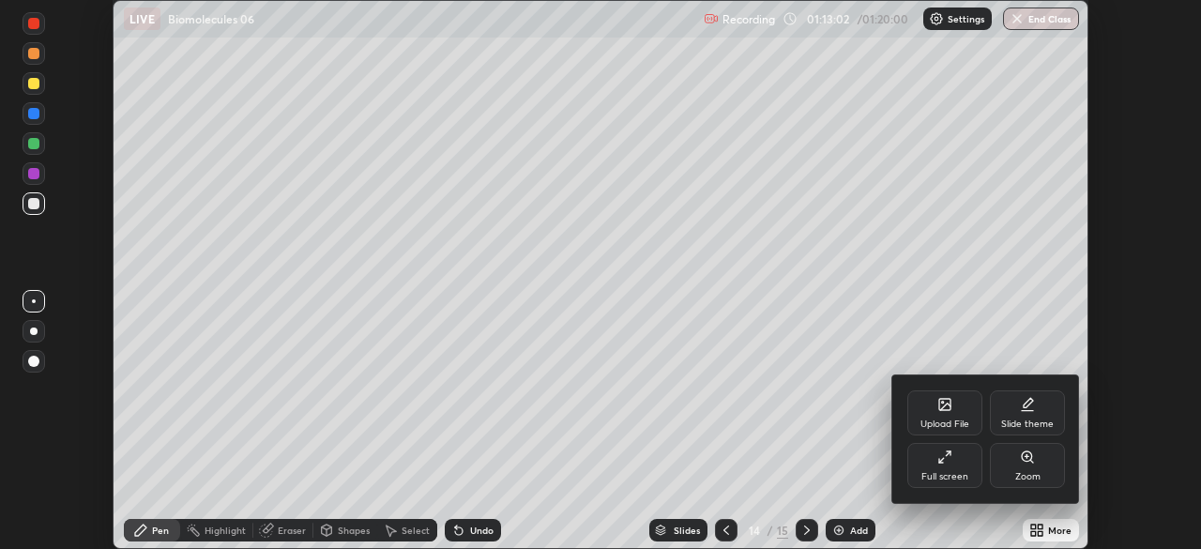
click at [952, 462] on div "Full screen" at bounding box center [944, 465] width 75 height 45
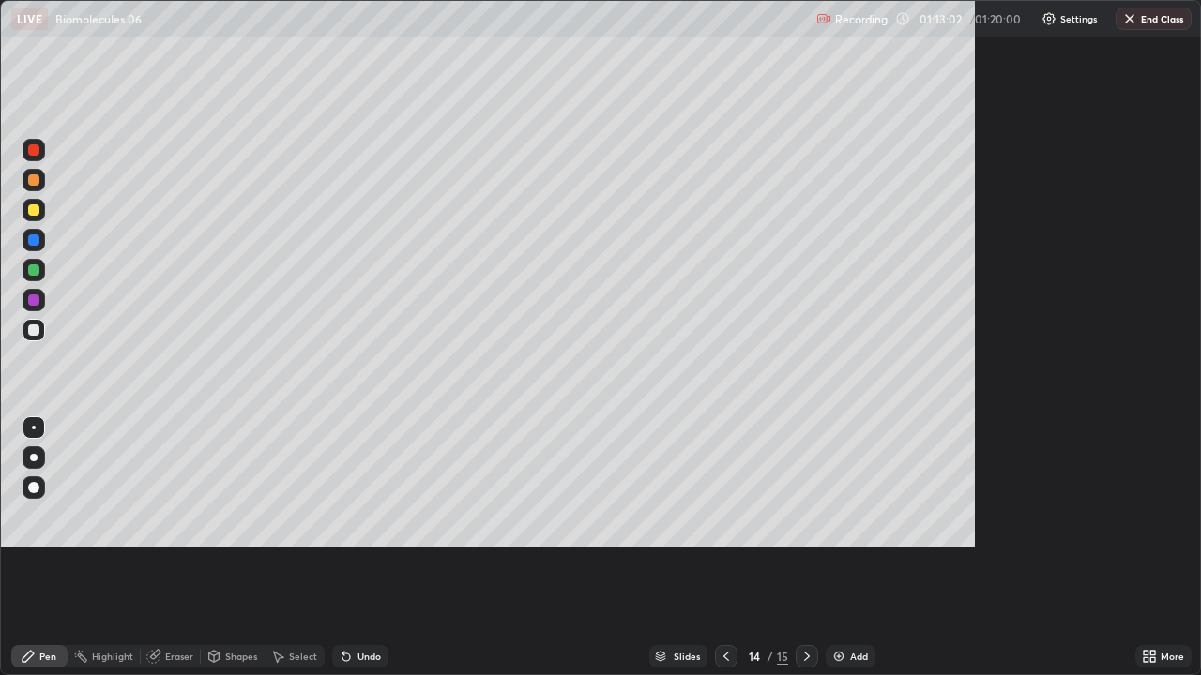
scroll to position [675, 1201]
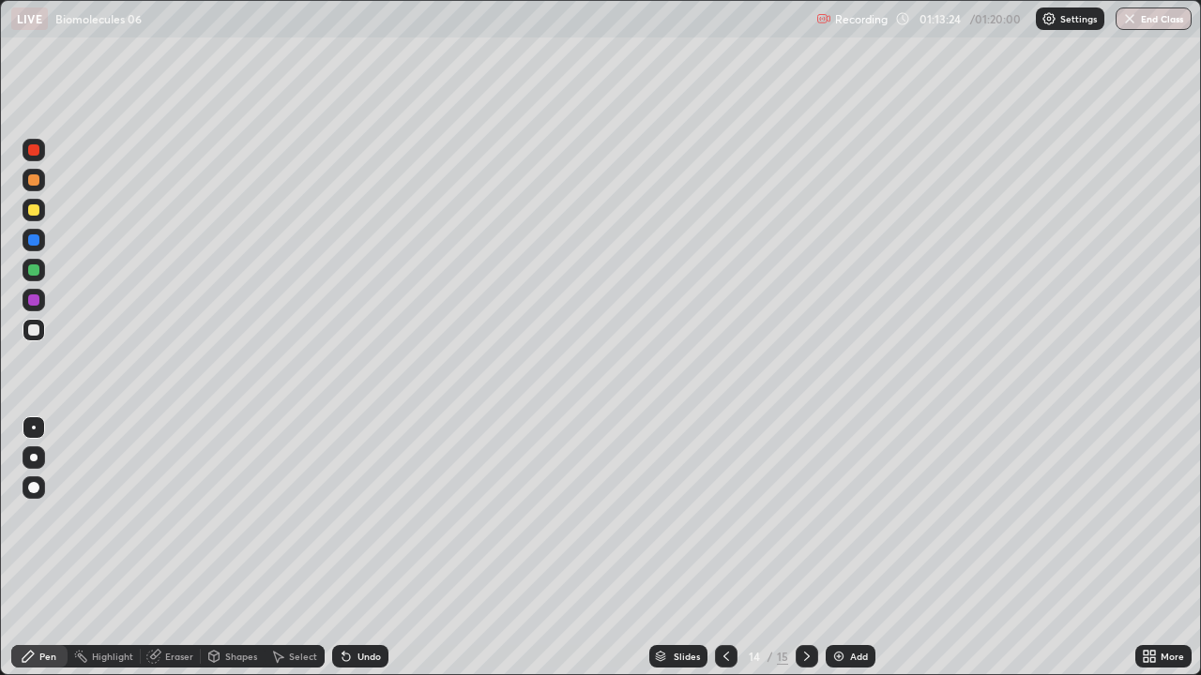
click at [1145, 13] on button "End Class" at bounding box center [1153, 19] width 76 height 23
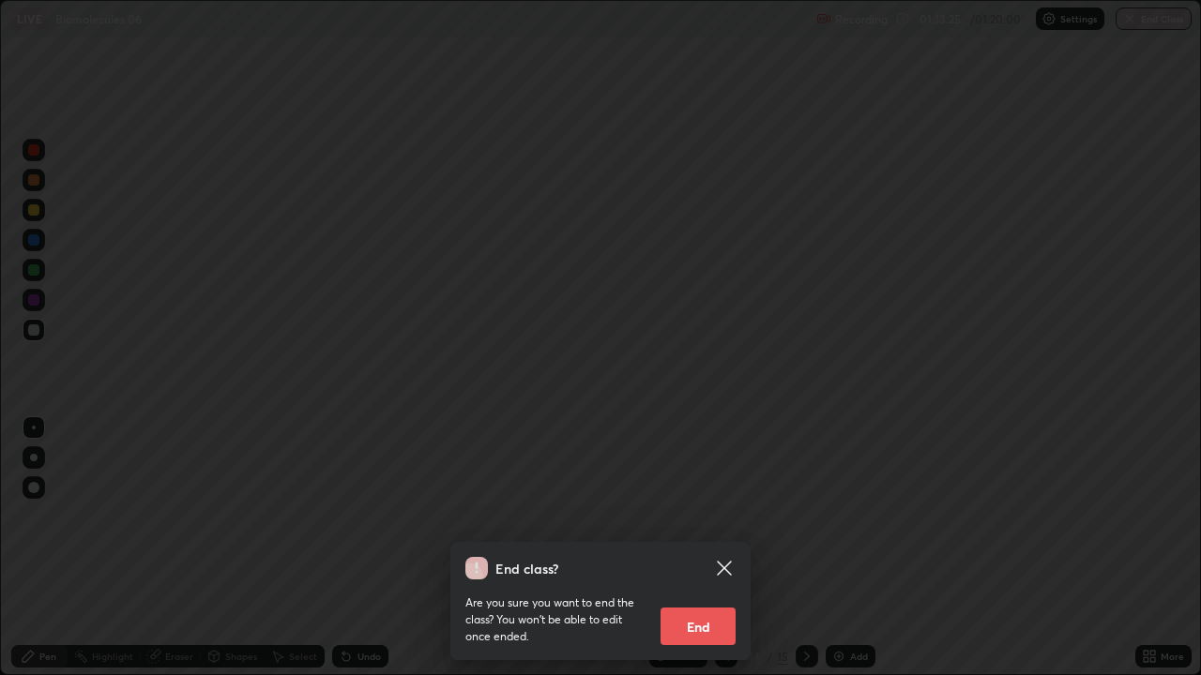
click at [716, 548] on button "End" at bounding box center [697, 627] width 75 height 38
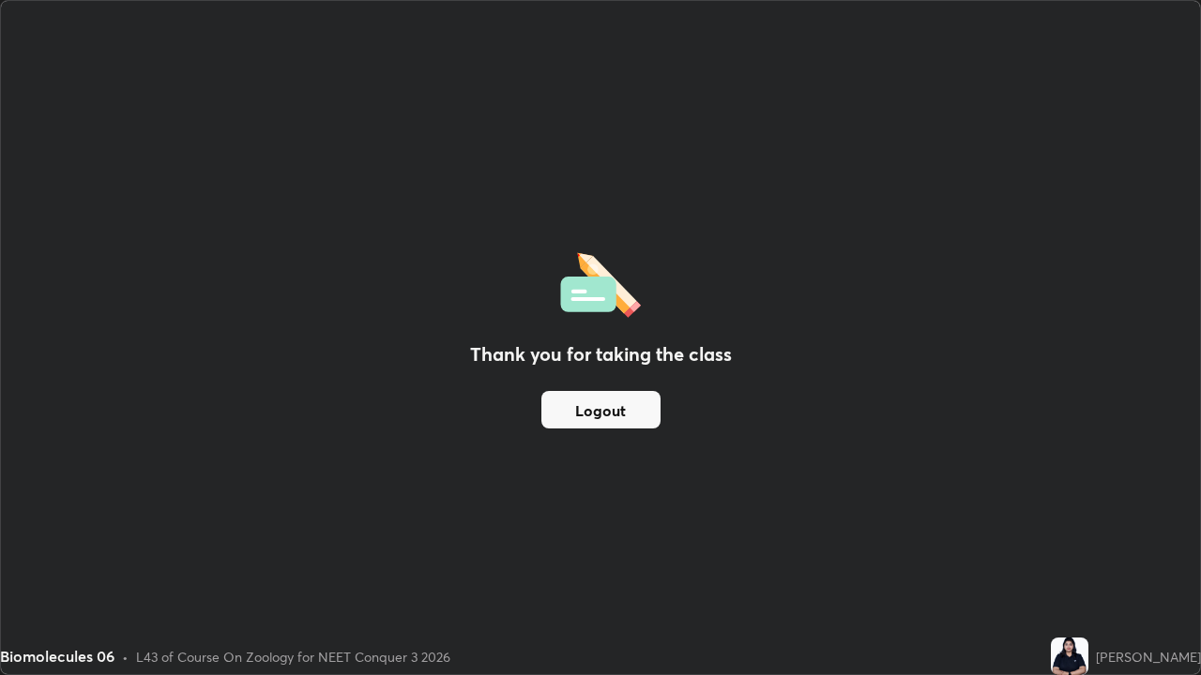
click at [656, 410] on button "Logout" at bounding box center [600, 410] width 119 height 38
click at [649, 413] on button "Logout" at bounding box center [600, 410] width 119 height 38
